Goal: Transaction & Acquisition: Purchase product/service

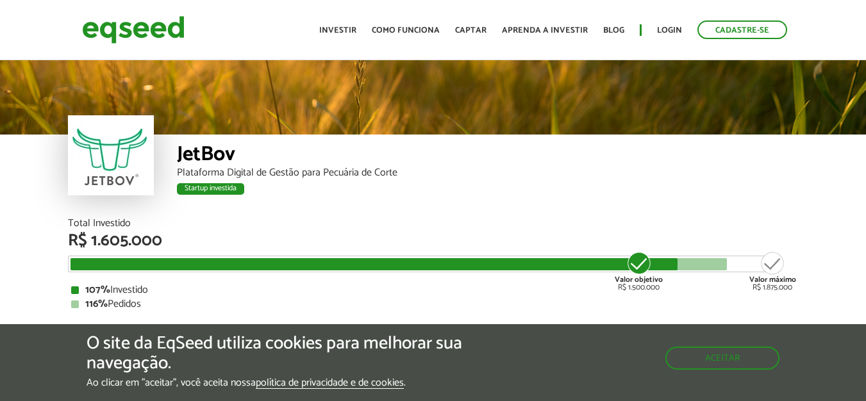
scroll to position [1544, 0]
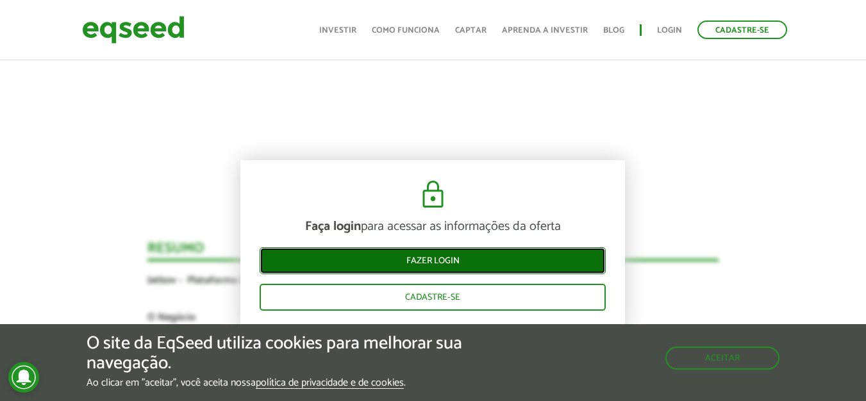
click at [439, 262] on link "Fazer login" at bounding box center [433, 261] width 346 height 27
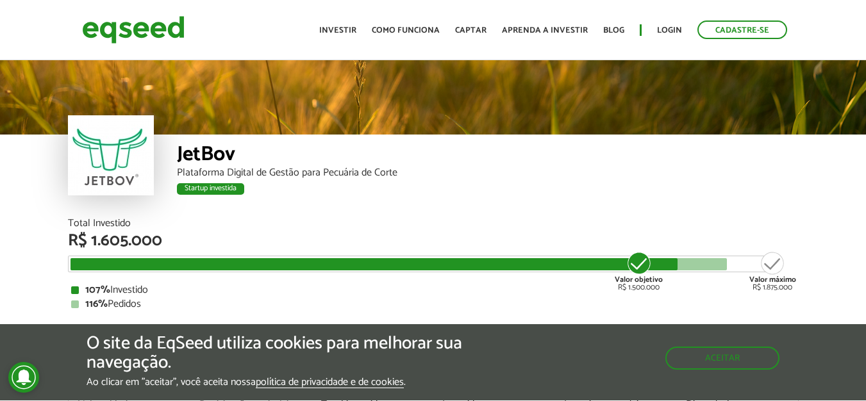
scroll to position [1544, 0]
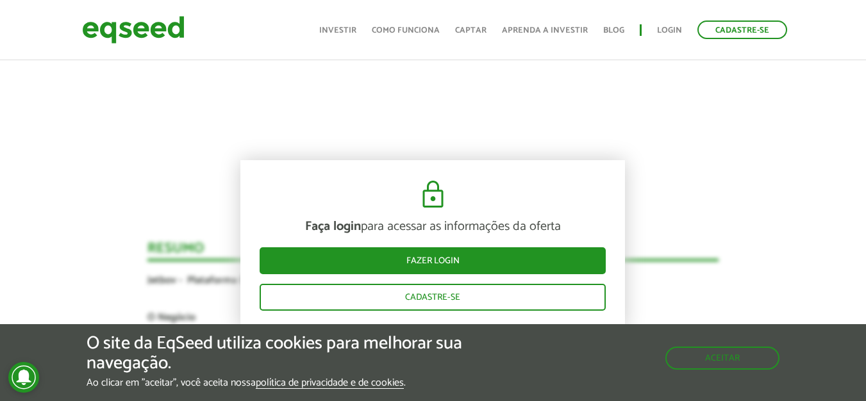
click at [96, 149] on div "Novidades Análise da Oferta 1 Faça login para acessar as informações da oferta …" at bounding box center [433, 311] width 886 height 1779
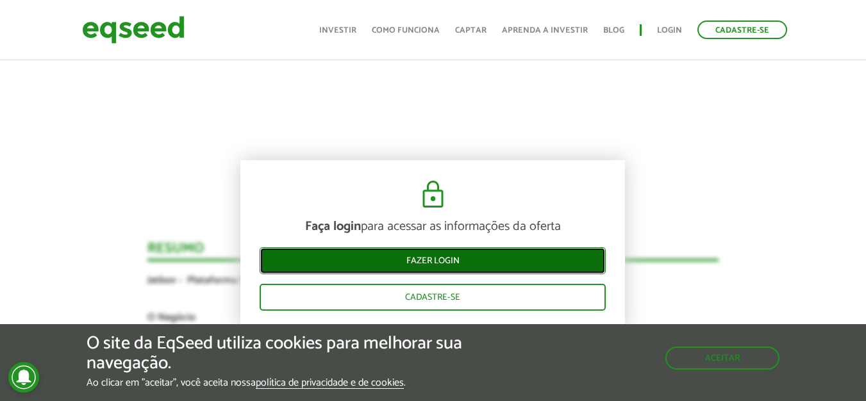
click at [444, 255] on link "Fazer login" at bounding box center [433, 261] width 346 height 27
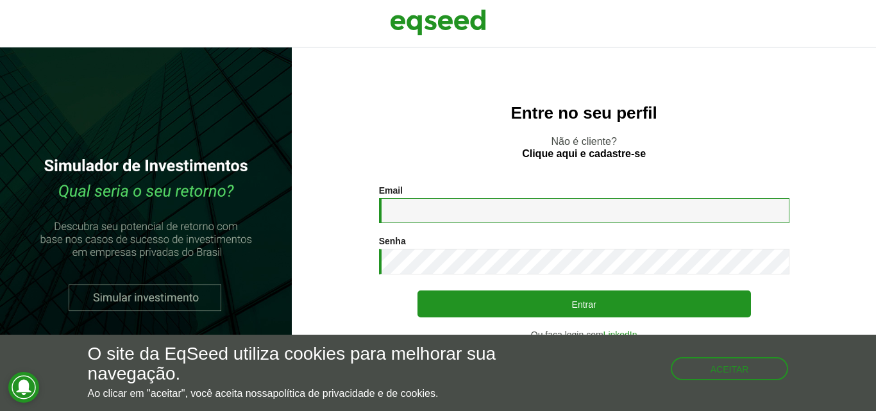
click at [396, 208] on input "Email *" at bounding box center [584, 210] width 410 height 25
type input "**********"
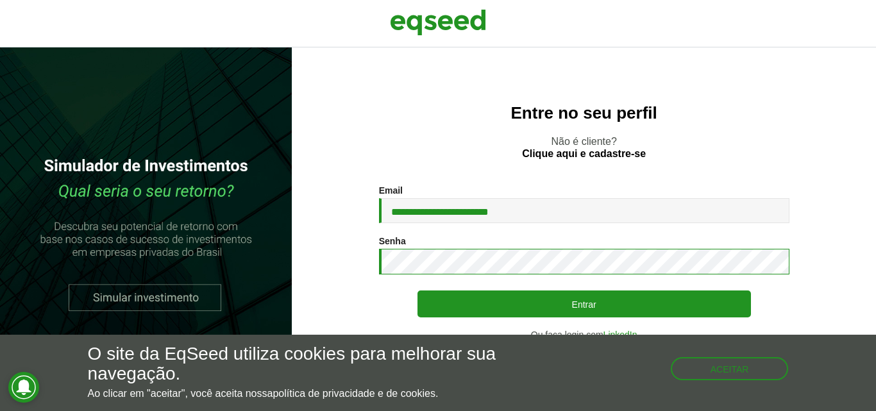
click at [418, 291] on button "Entrar" at bounding box center [585, 304] width 334 height 27
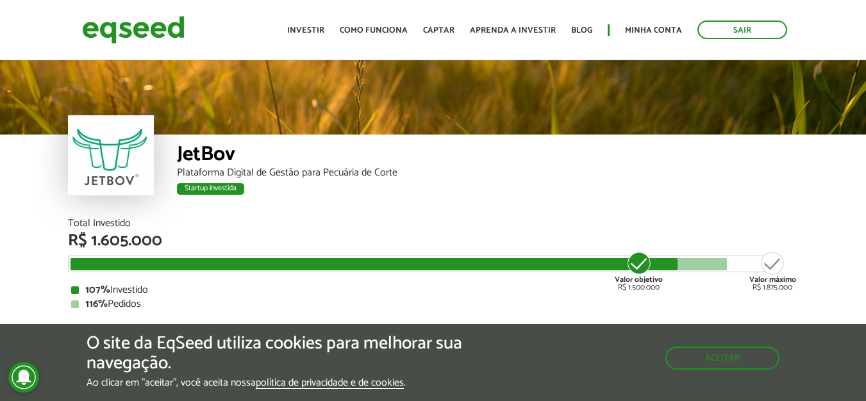
scroll to position [1348, 0]
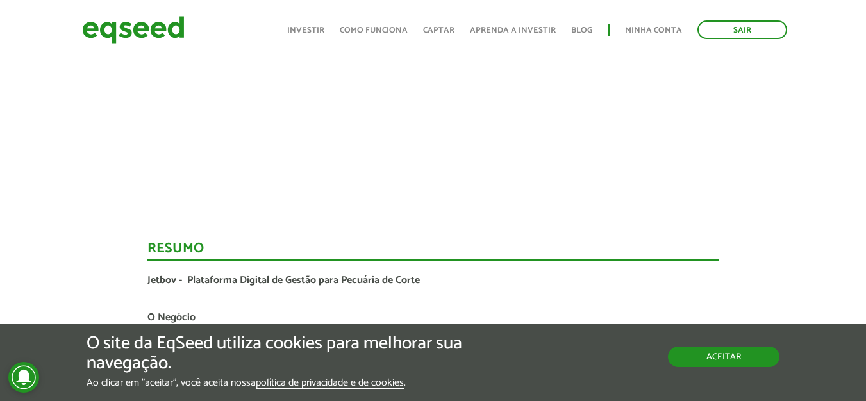
click at [723, 361] on button "Aceitar" at bounding box center [724, 357] width 112 height 21
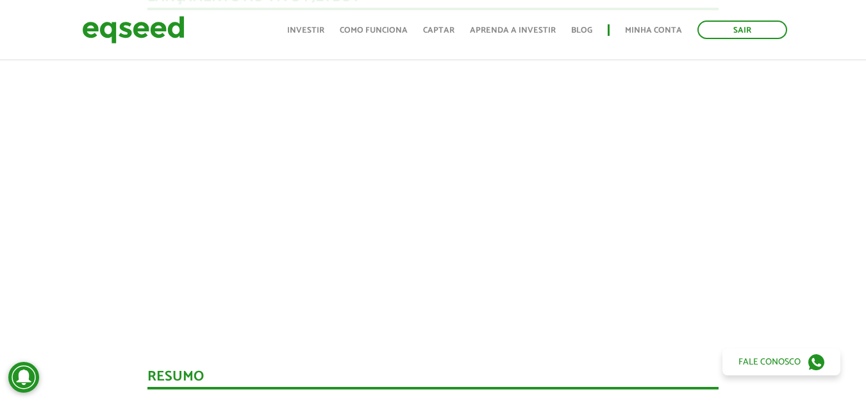
scroll to position [1194, 0]
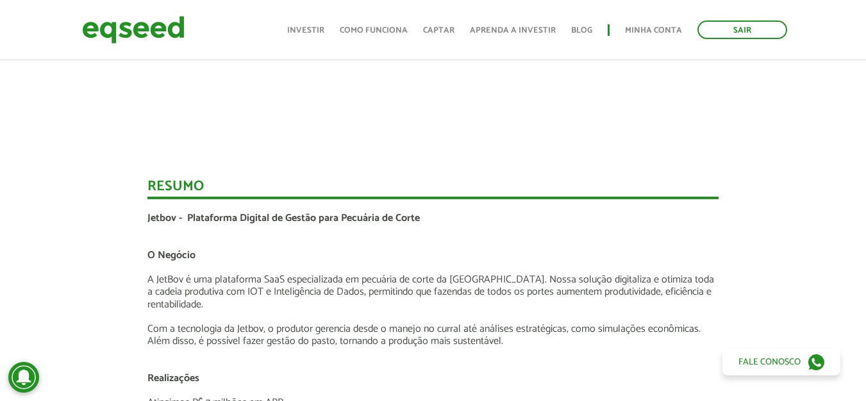
scroll to position [1322, 0]
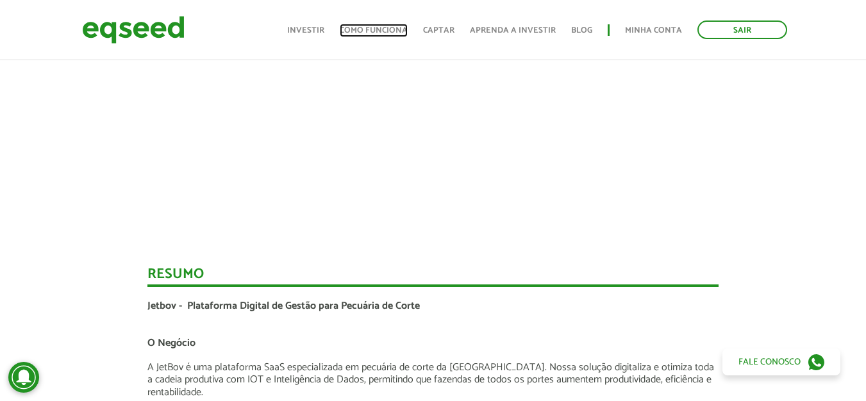
click at [375, 28] on link "Como funciona" at bounding box center [374, 30] width 68 height 8
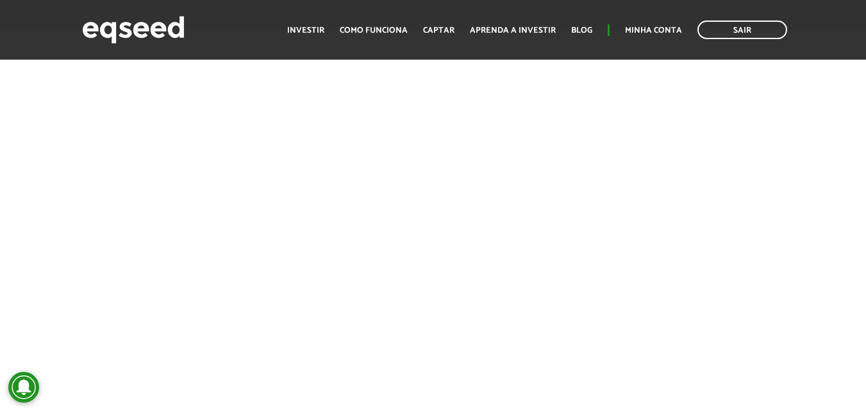
scroll to position [2001, 0]
